Goal: Navigation & Orientation: Understand site structure

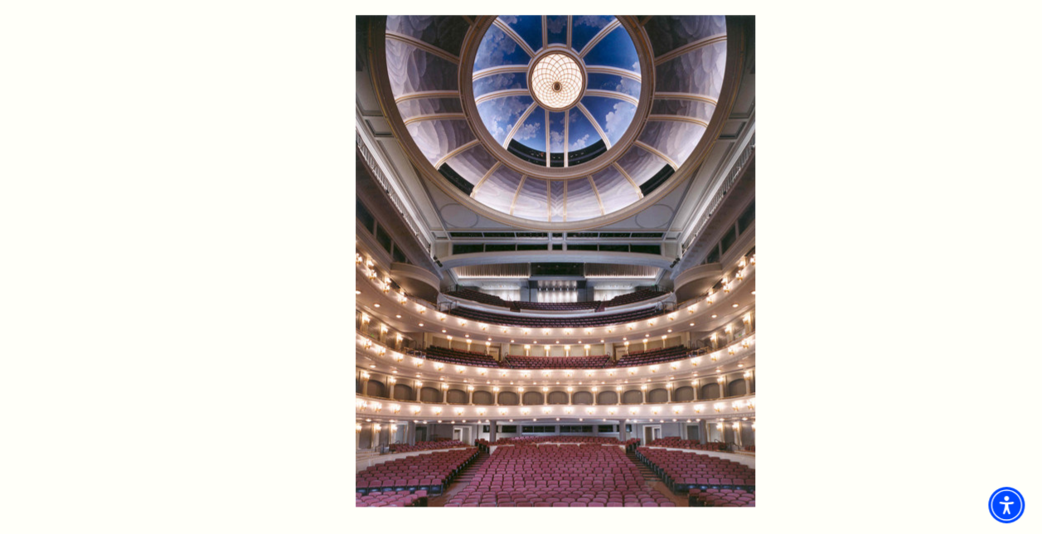
scroll to position [1401, 0]
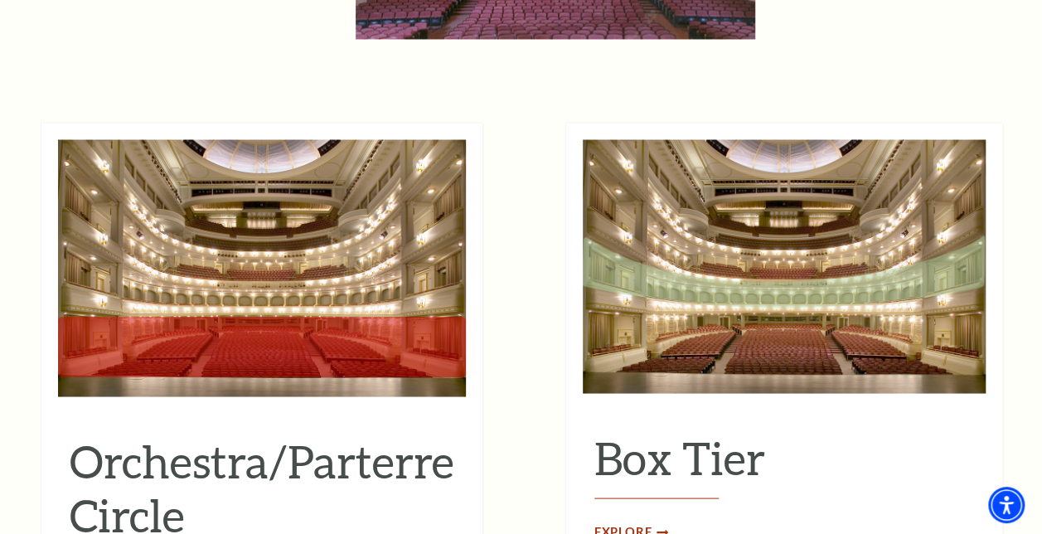
click at [637, 521] on span "Explore" at bounding box center [623, 531] width 58 height 21
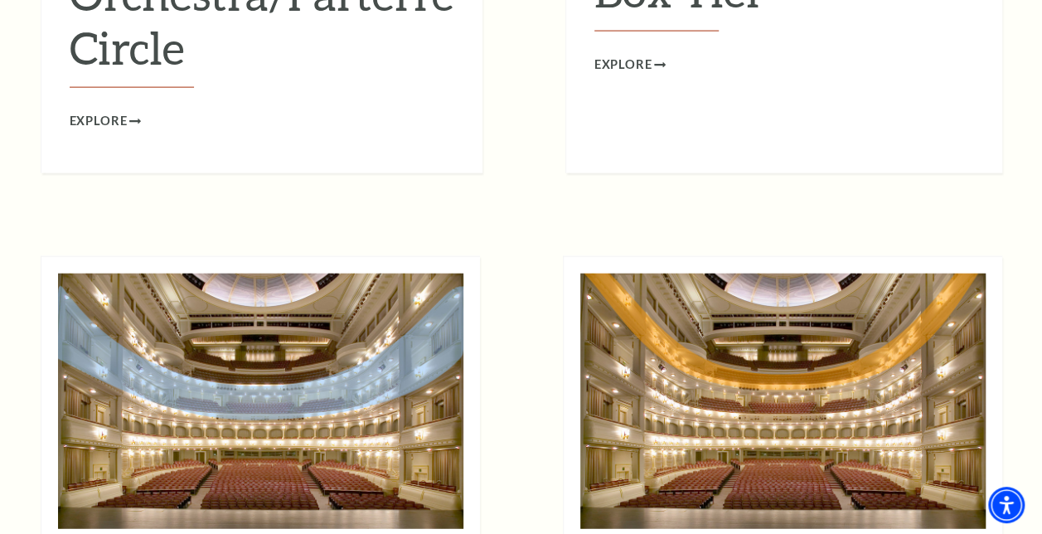
scroll to position [2335, 0]
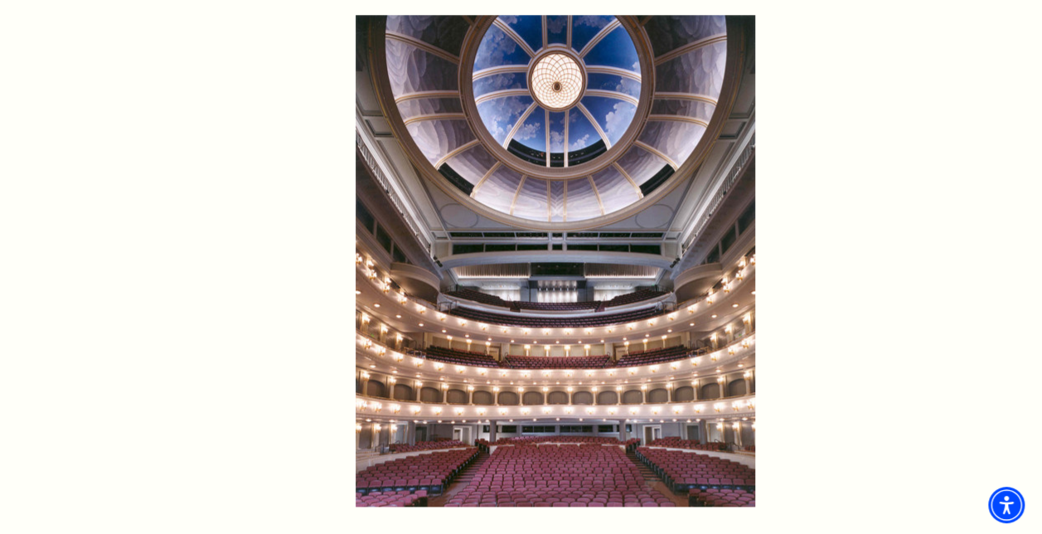
scroll to position [467, 0]
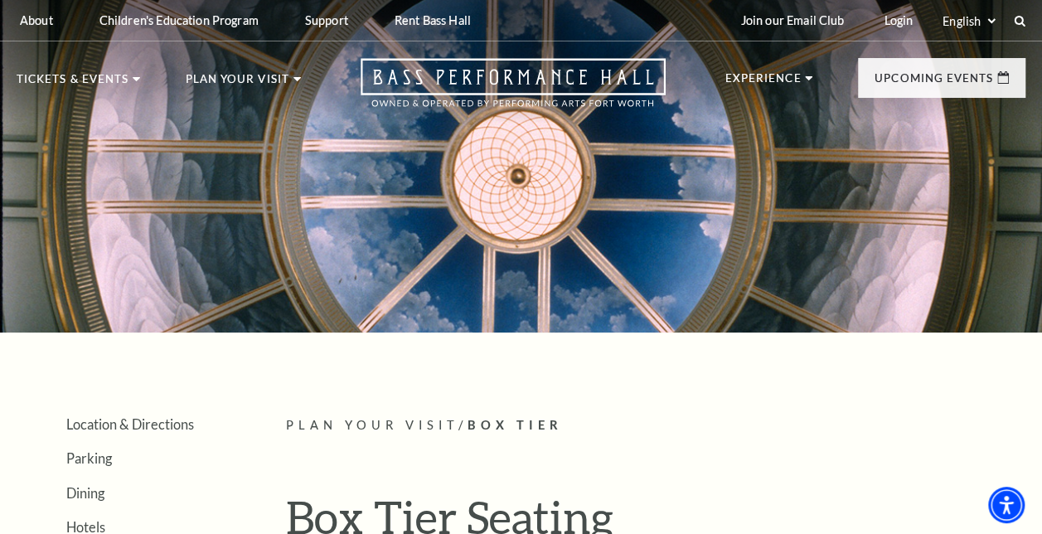
scroll to position [467, 0]
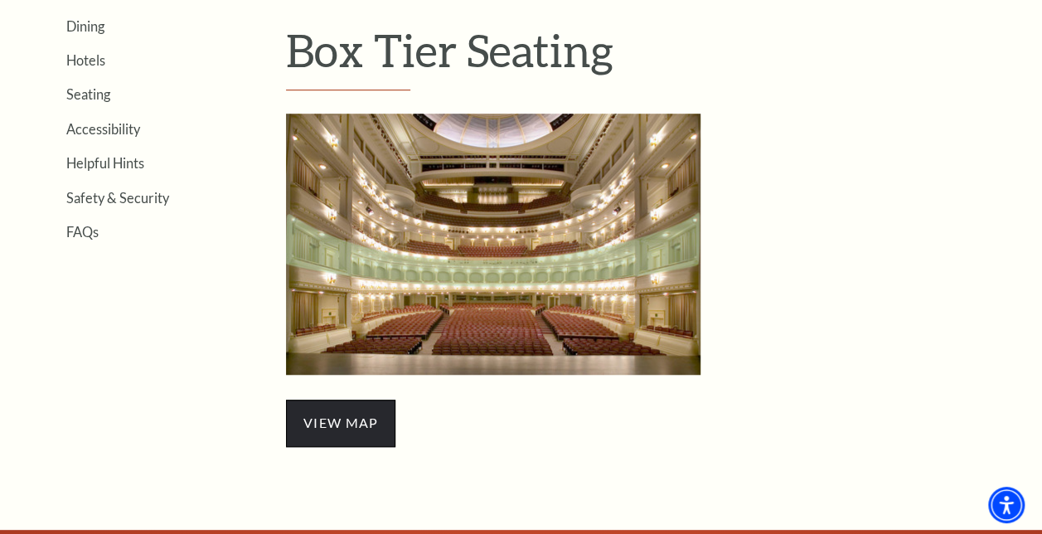
click at [348, 421] on span "view map" at bounding box center [340, 423] width 109 height 46
click at [359, 413] on span "view map" at bounding box center [340, 423] width 109 height 46
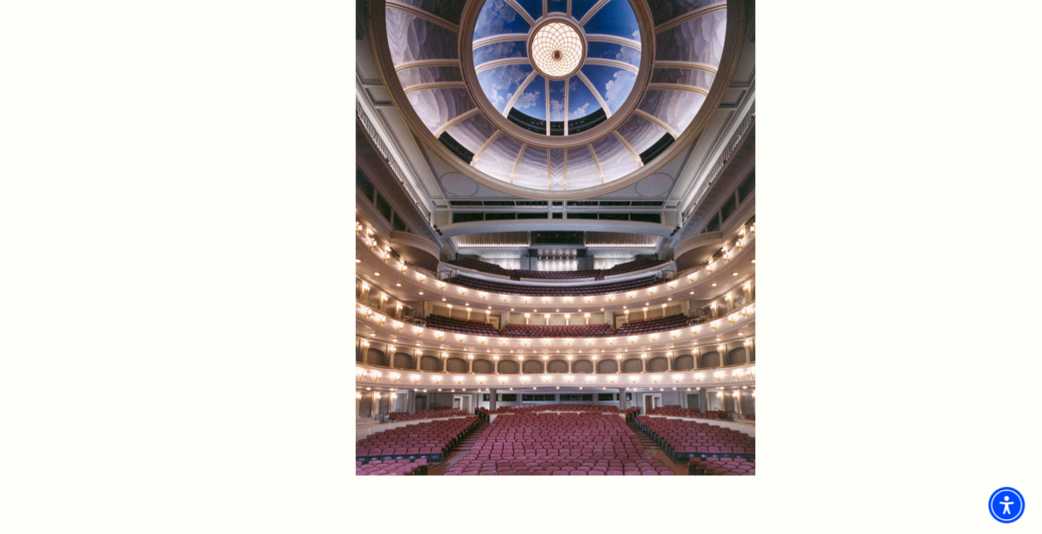
scroll to position [1401, 0]
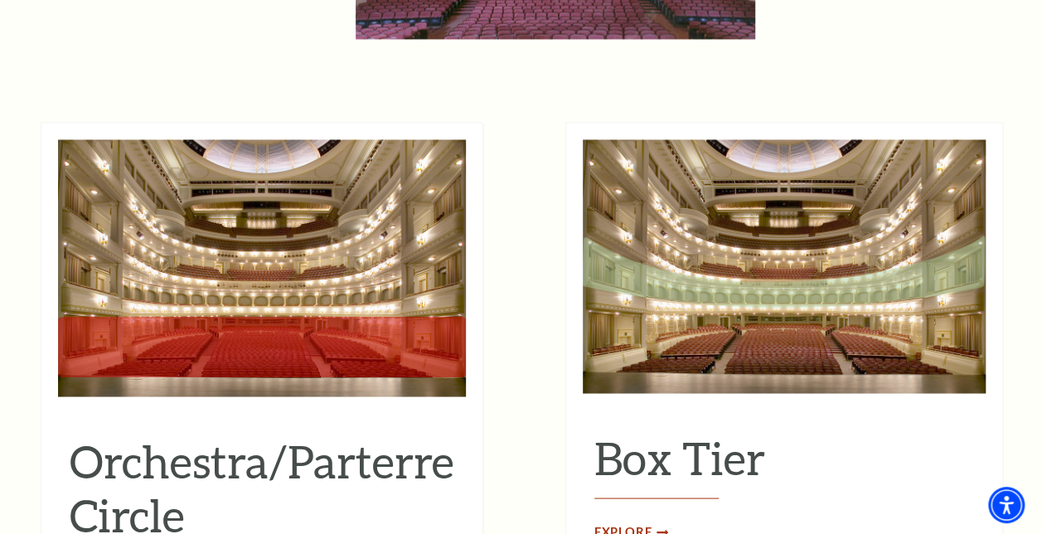
click at [626, 521] on span "Explore" at bounding box center [623, 531] width 58 height 21
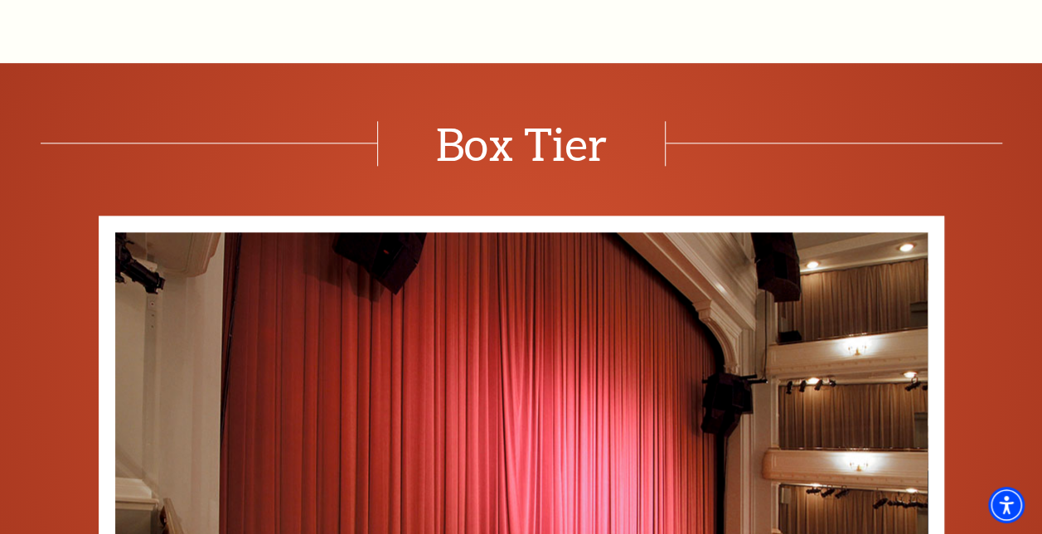
scroll to position [467, 0]
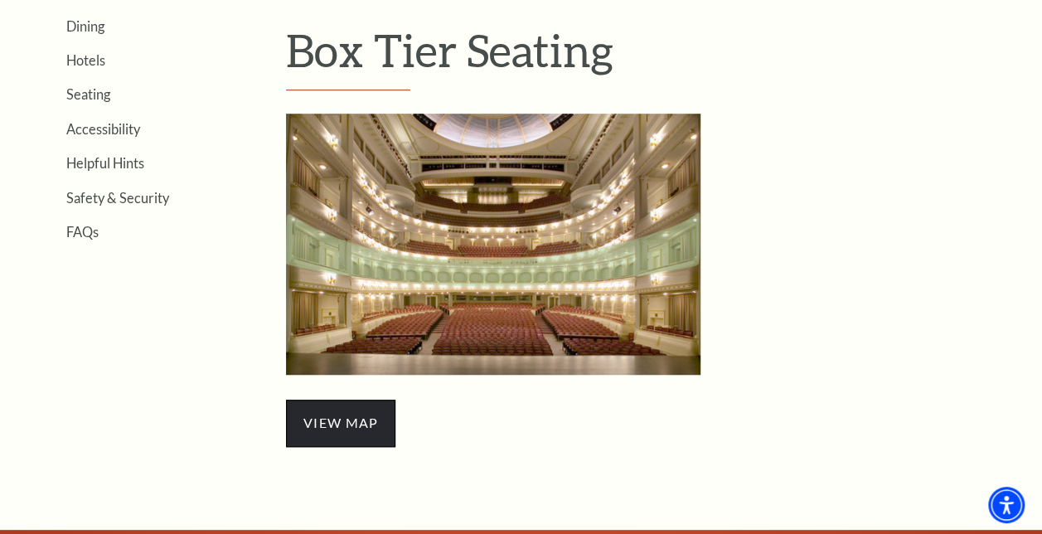
click at [349, 436] on span "view map" at bounding box center [340, 423] width 109 height 46
click at [511, 263] on img "Box Tier Seating - open in a new tab" at bounding box center [493, 244] width 415 height 261
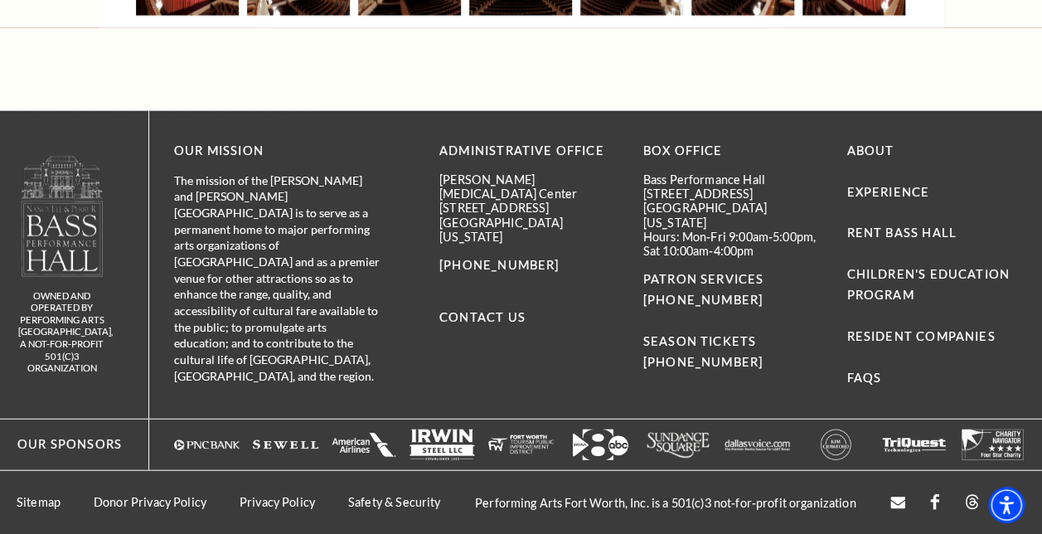
scroll to position [1385, 0]
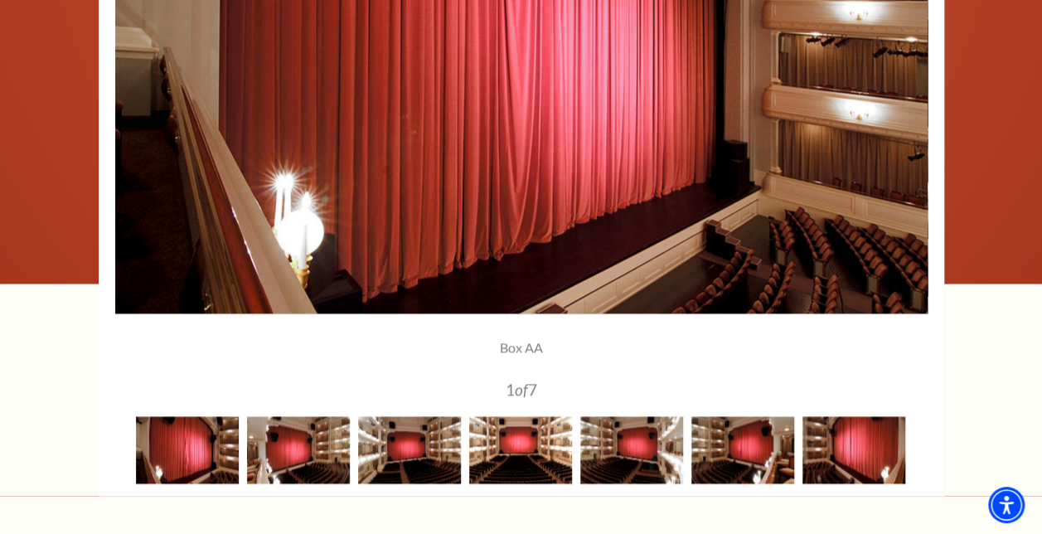
click at [508, 465] on img at bounding box center [520, 449] width 103 height 67
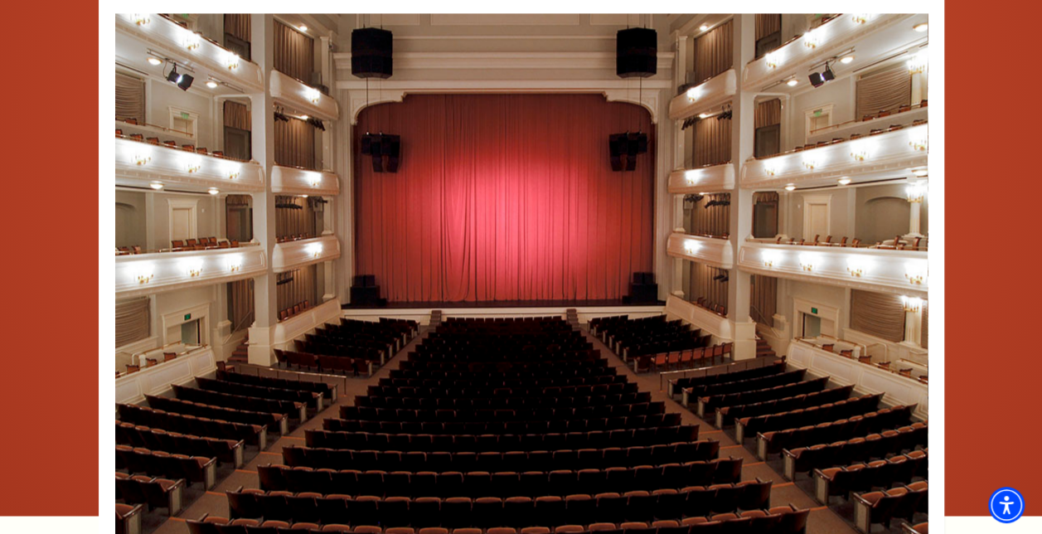
scroll to position [686, 0]
